Goal: Communication & Community: Answer question/provide support

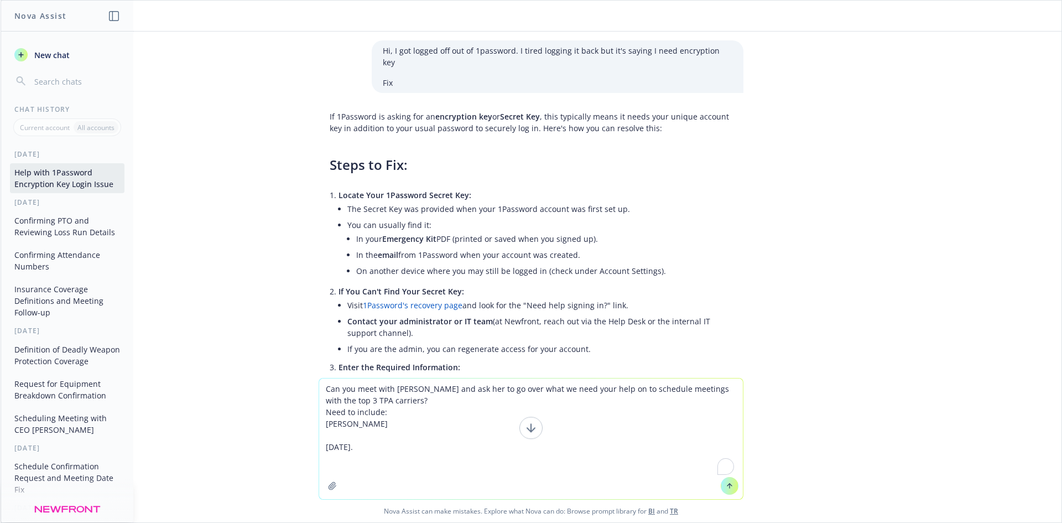
scroll to position [2743, 0]
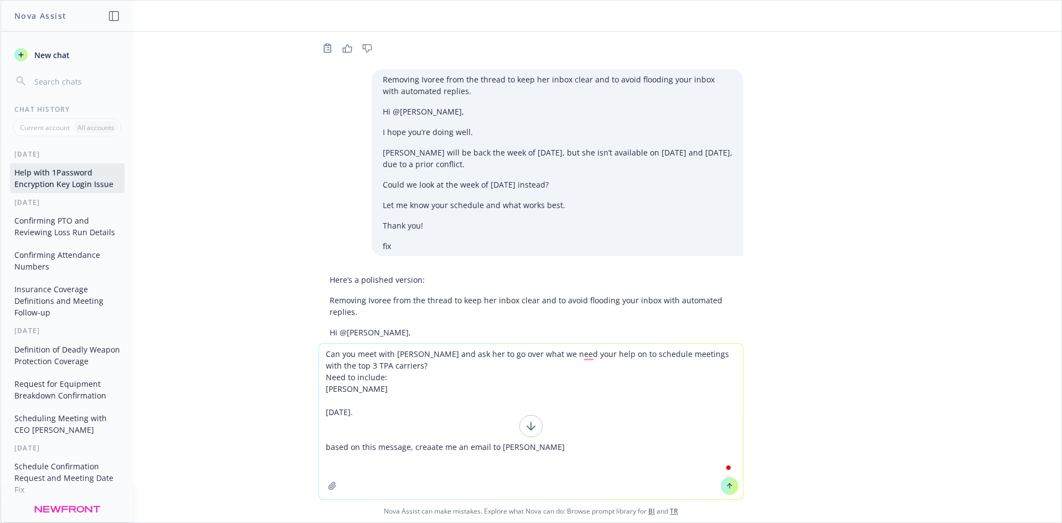
type textarea "Can you meet with [PERSON_NAME] and ask her to go over what we need your help o…"
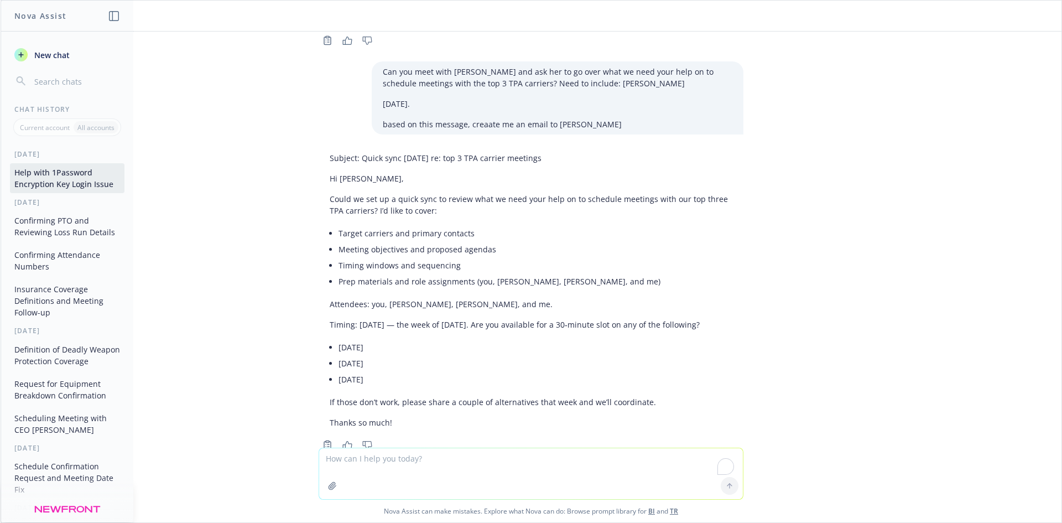
scroll to position [3159, 0]
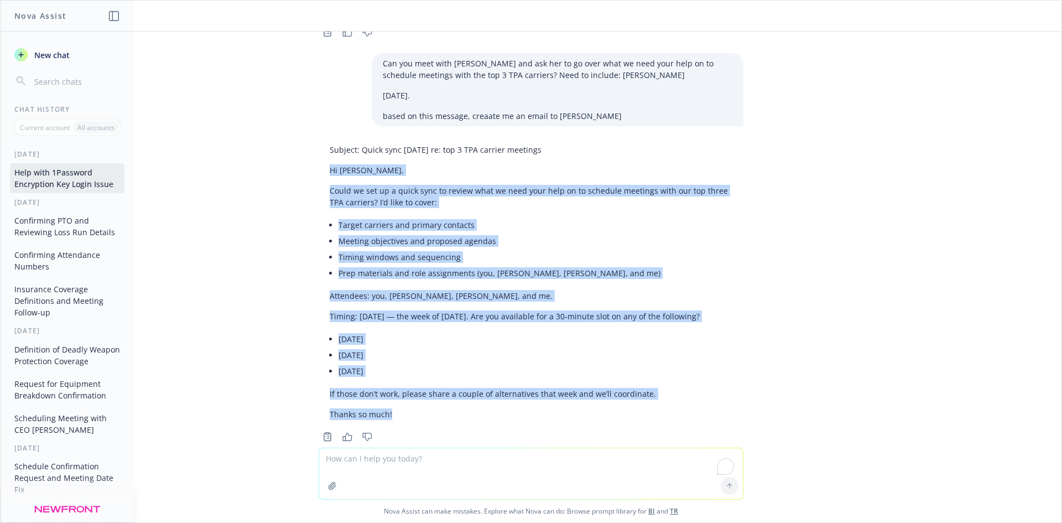
drag, startPoint x: 306, startPoint y: 131, endPoint x: 489, endPoint y: 387, distance: 314.6
click at [489, 387] on div "Subject: Quick sync [DATE] re: top 3 TPA carrier meetings Hi [PERSON_NAME], Cou…" at bounding box center [531, 291] width 443 height 305
copy div "Hi [PERSON_NAME], Could we set up a quick sync to review what we need your help…"
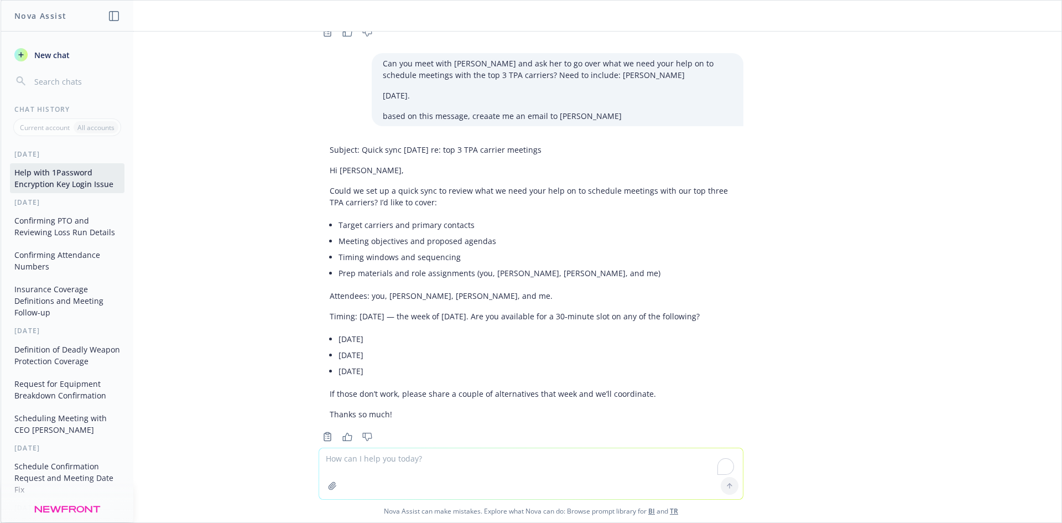
click at [390, 458] on textarea "To enrich screen reader interactions, please activate Accessibility in Grammarl…" at bounding box center [531, 473] width 424 height 51
paste textarea "Hi [PERSON_NAME], [PERSON_NAME] asked me to reached out to you to review what y…"
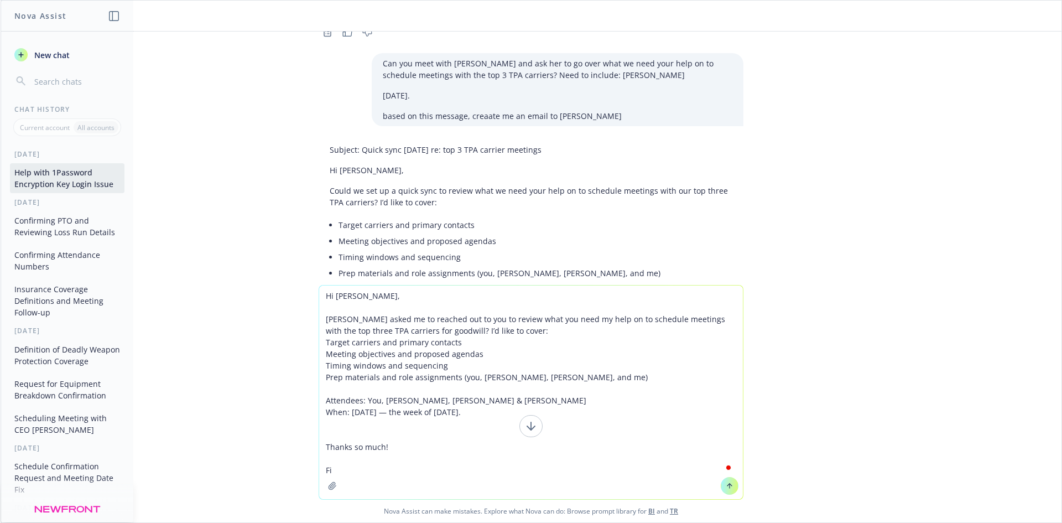
type textarea "Hi [PERSON_NAME], [PERSON_NAME] asked me to reached out to you to review what y…"
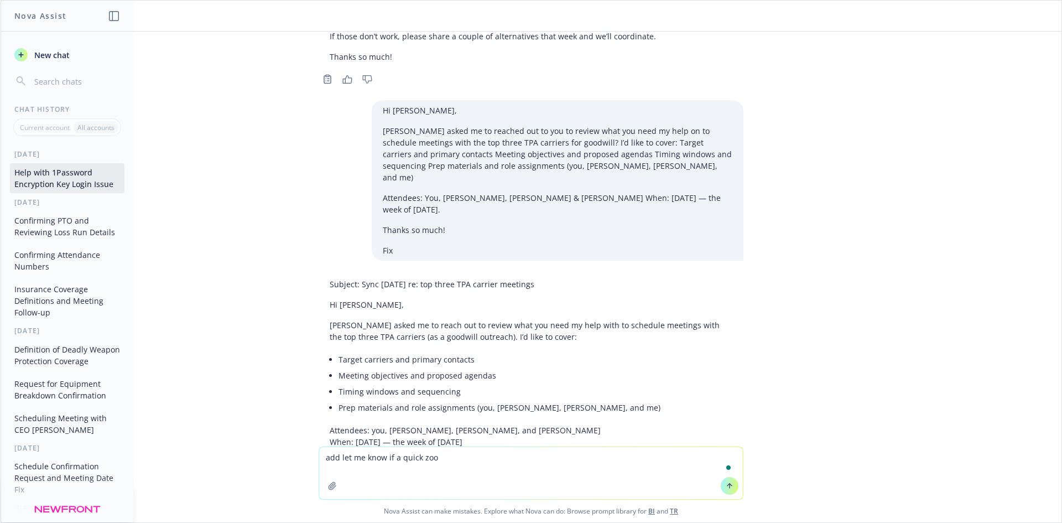
scroll to position [3554, 0]
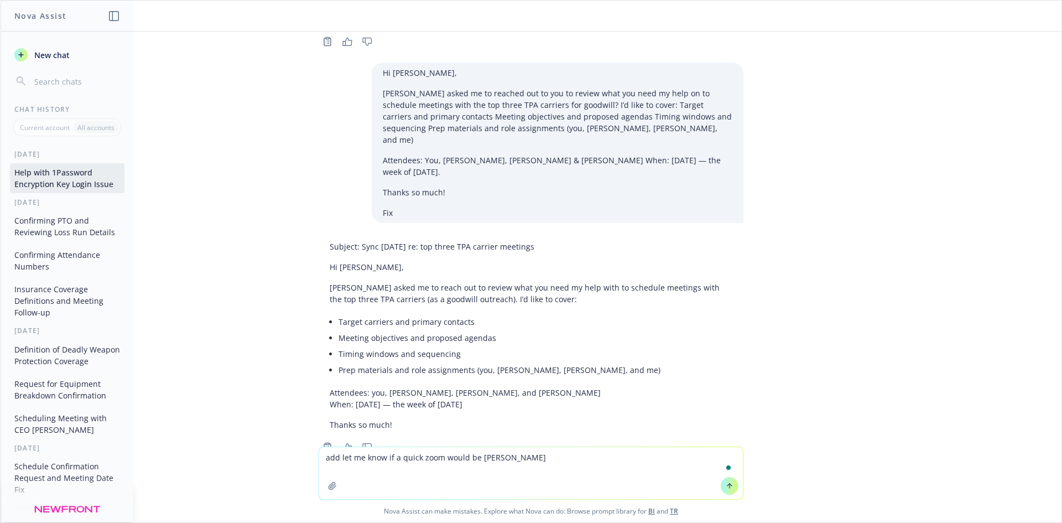
type textarea "add let me know if a quick zoom would be better"
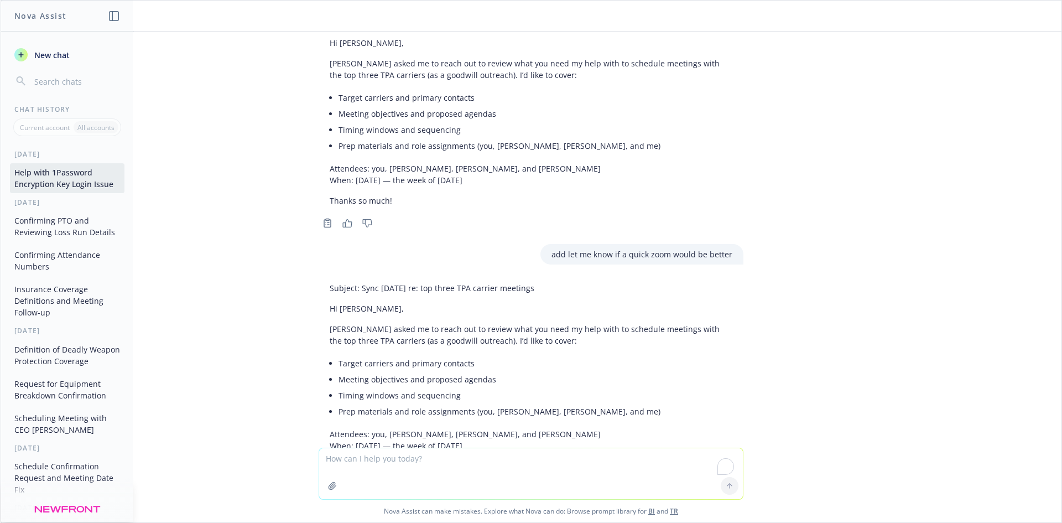
scroll to position [3839, 0]
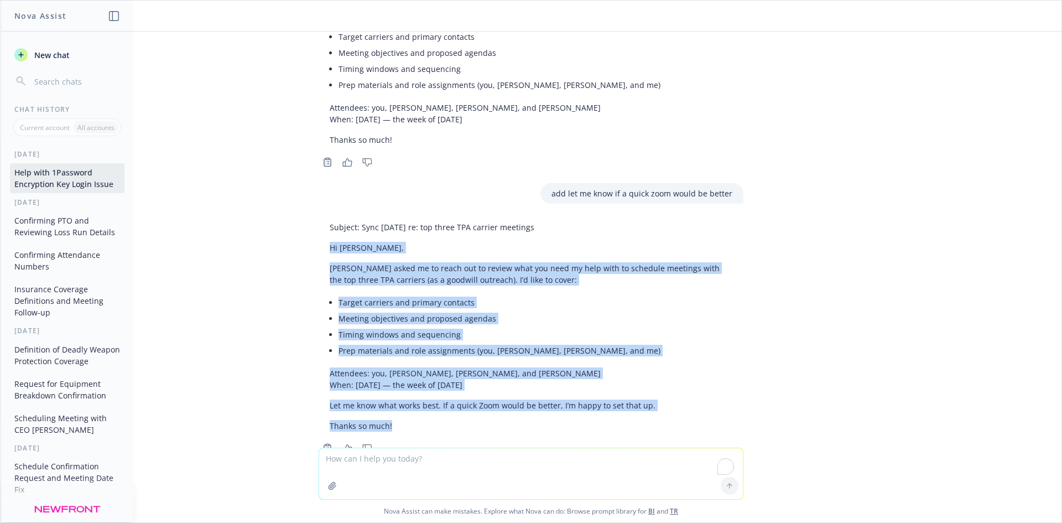
drag, startPoint x: 395, startPoint y: 391, endPoint x: 315, endPoint y: 206, distance: 201.5
click at [319, 217] on div "Subject: Sync [DATE] re: top three TPA carrier meetings Hi [PERSON_NAME], [PERS…" at bounding box center [531, 326] width 425 height 219
copy div "Hi [PERSON_NAME], [PERSON_NAME] asked me to reach out to review what you need m…"
